Goal: Navigation & Orientation: Find specific page/section

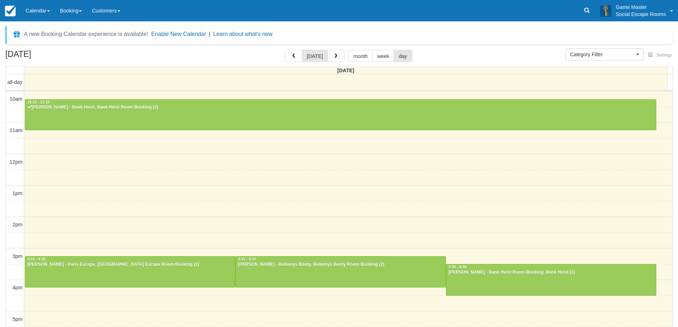
select select
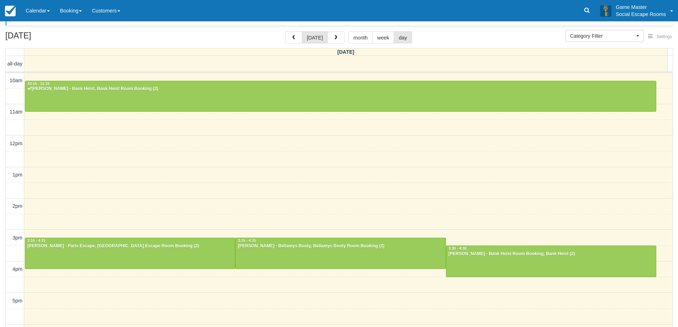
scroll to position [30, 0]
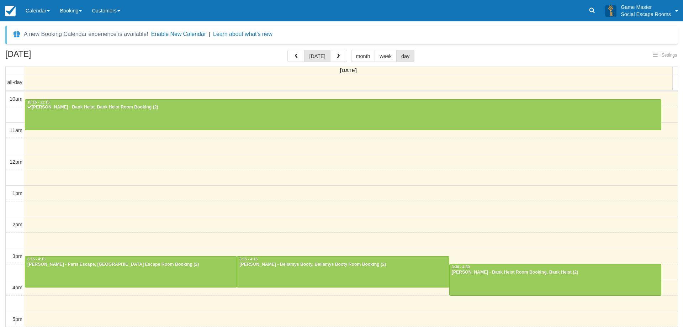
select select
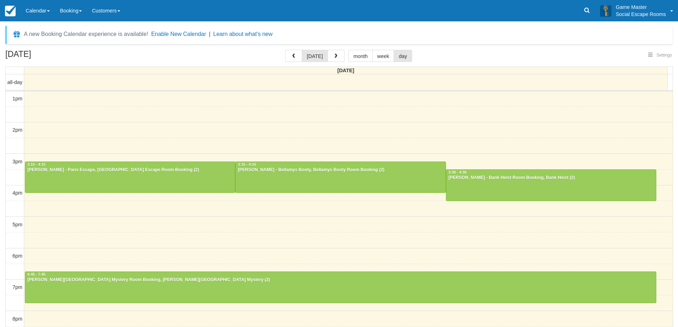
scroll to position [19, 0]
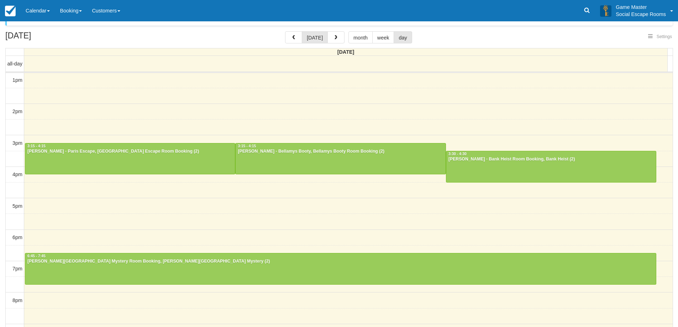
select select
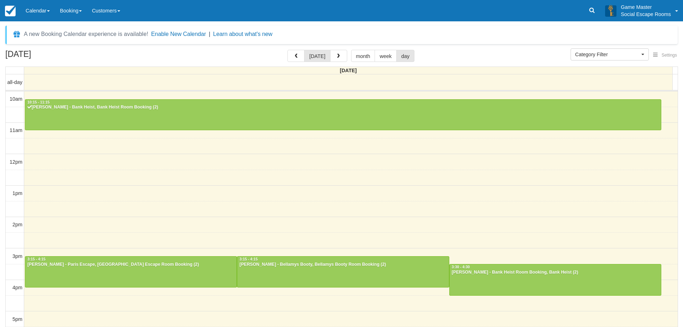
select select
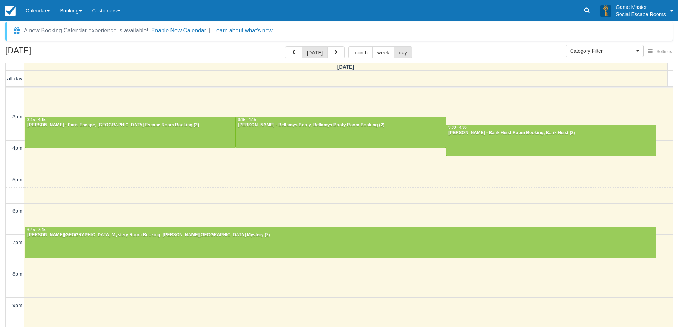
scroll to position [136, 0]
click at [332, 49] on button "button" at bounding box center [335, 52] width 17 height 12
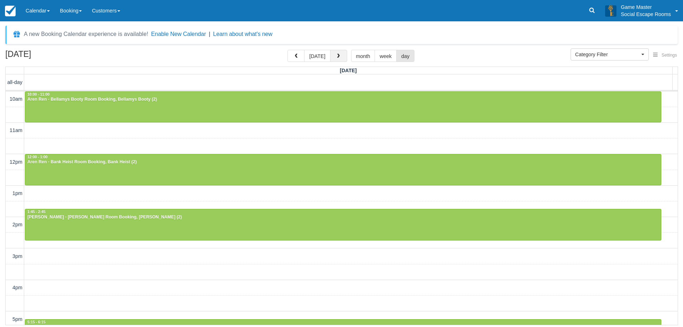
click at [337, 59] on button "button" at bounding box center [338, 56] width 17 height 12
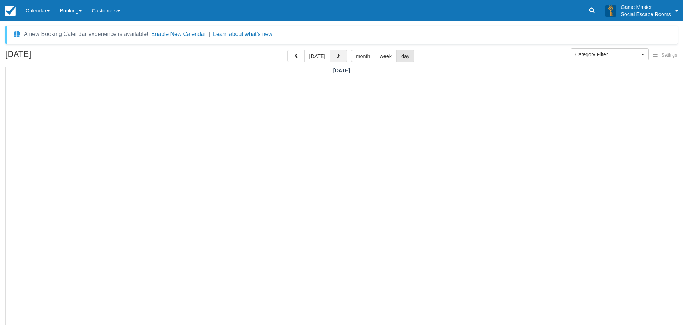
click at [334, 59] on button "button" at bounding box center [338, 56] width 17 height 12
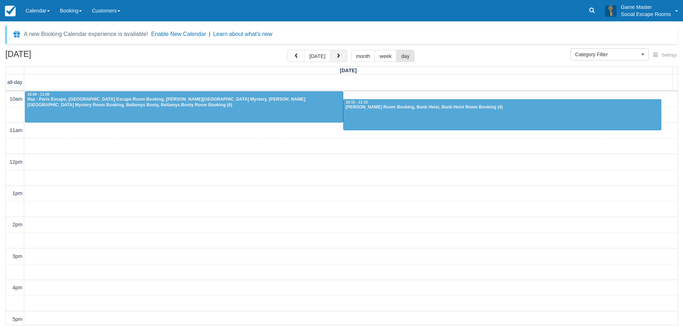
click at [334, 59] on button "button" at bounding box center [338, 56] width 17 height 12
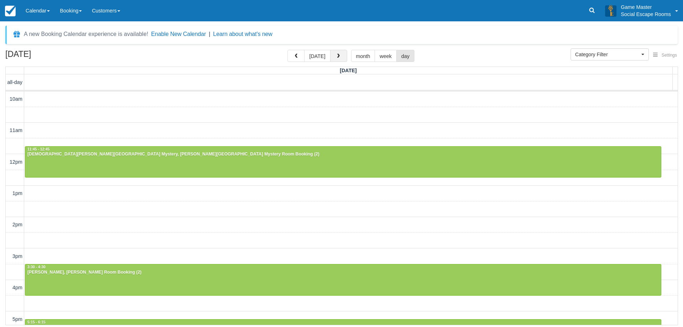
scroll to position [95, 0]
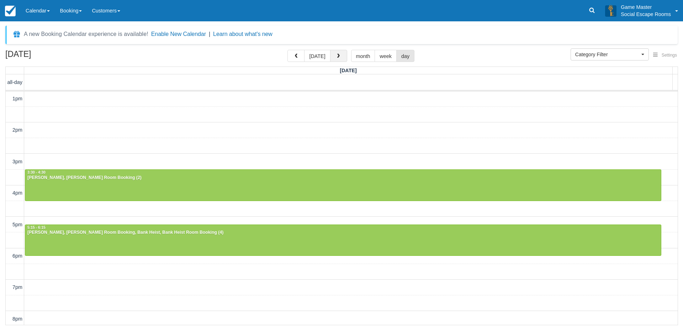
click at [334, 59] on button "button" at bounding box center [338, 56] width 17 height 12
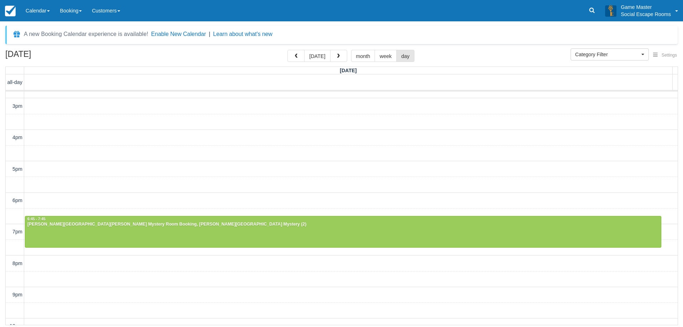
scroll to position [159, 0]
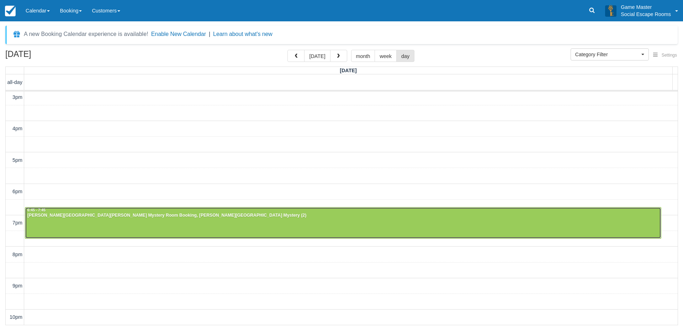
click at [258, 223] on div at bounding box center [343, 222] width 636 height 31
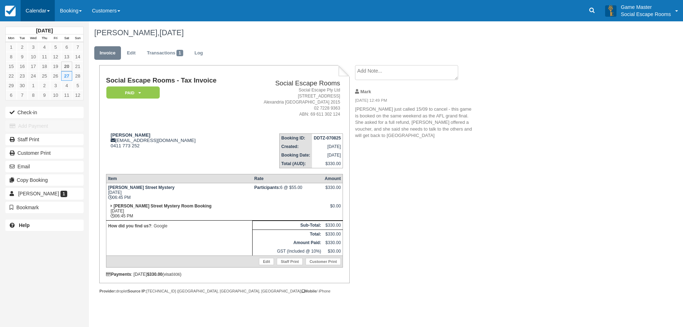
click at [47, 13] on link "Calendar" at bounding box center [38, 10] width 34 height 21
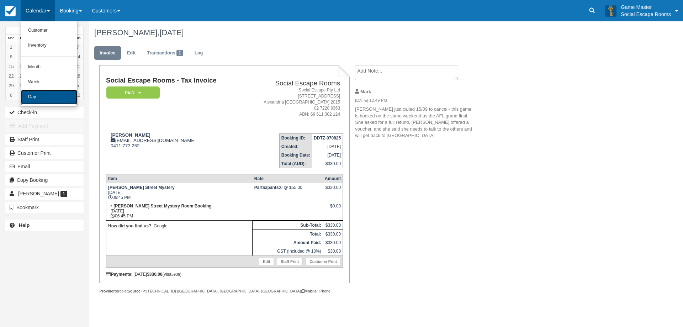
click at [46, 96] on link "Day" at bounding box center [49, 97] width 56 height 15
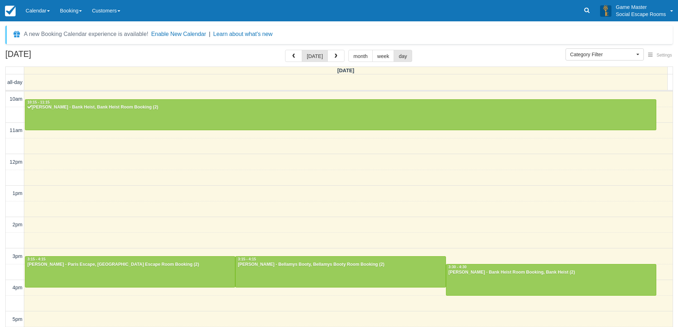
select select
